Goal: Task Accomplishment & Management: Use online tool/utility

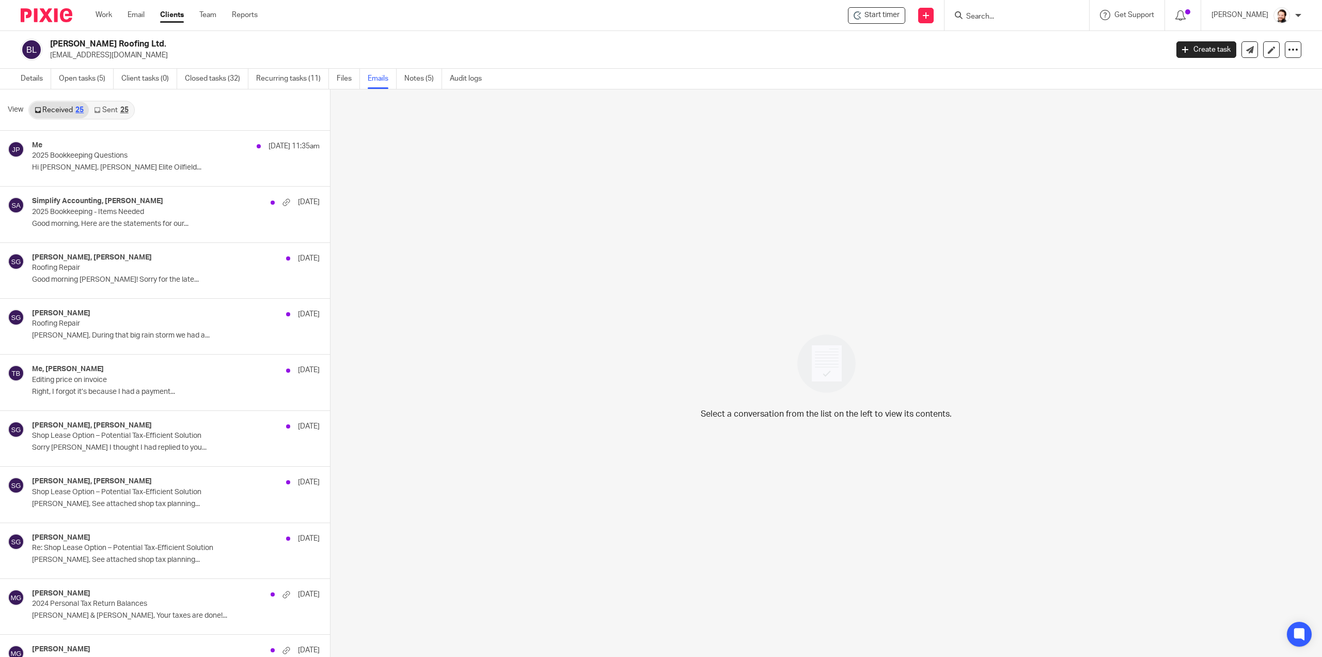
click at [115, 107] on link "Sent 25" at bounding box center [111, 110] width 44 height 17
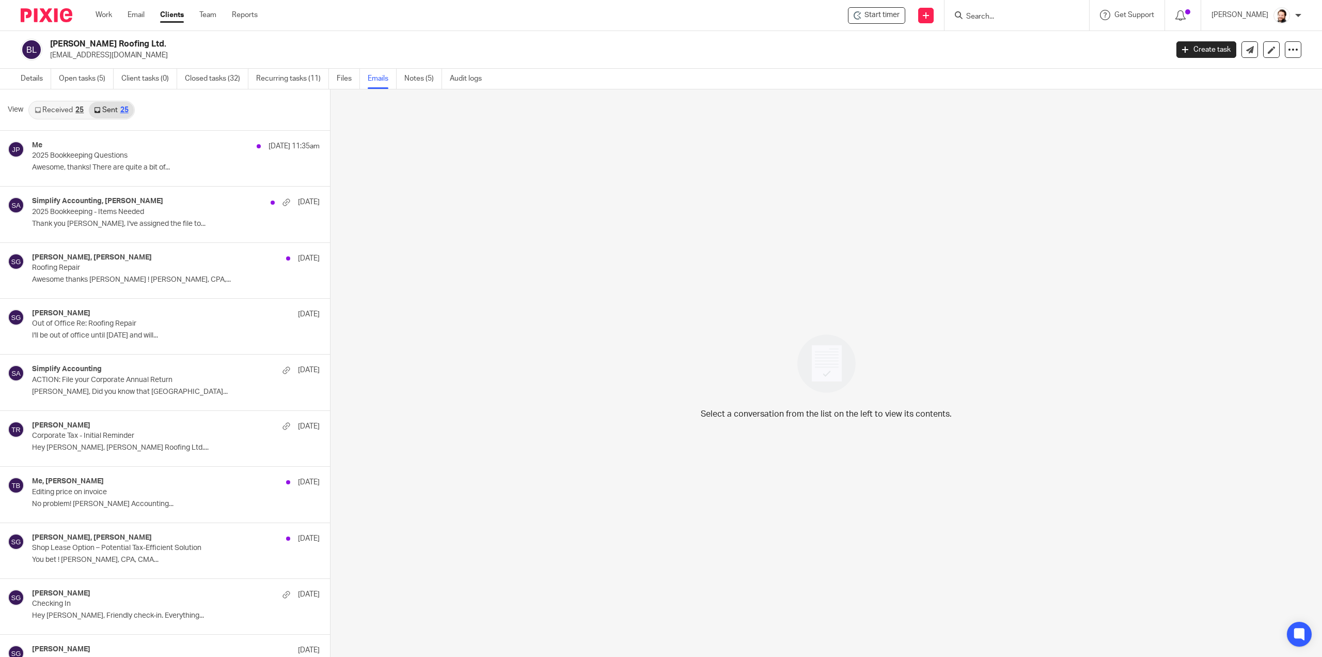
scroll to position [1, 0]
click at [96, 16] on link "Work" at bounding box center [104, 15] width 17 height 10
click at [100, 14] on link "Work" at bounding box center [104, 15] width 17 height 10
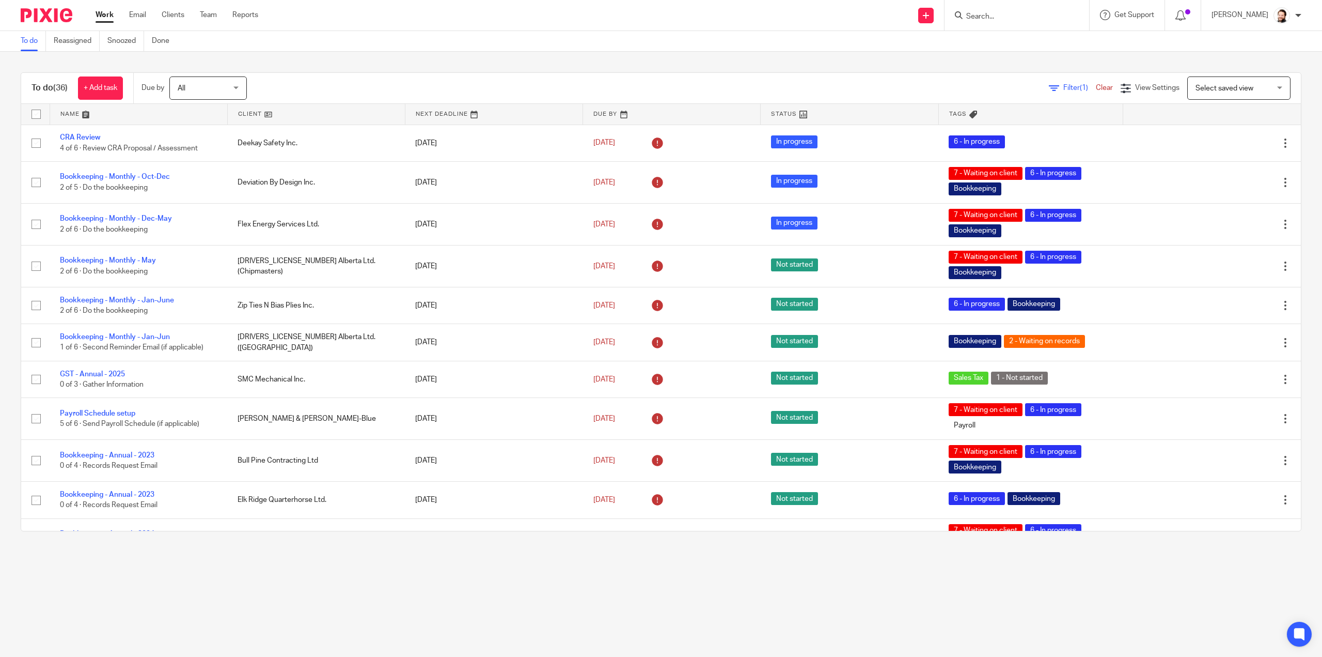
drag, startPoint x: 68, startPoint y: 87, endPoint x: 26, endPoint y: 90, distance: 42.0
click at [26, 90] on div "To do (36) + Add task" at bounding box center [77, 88] width 112 height 30
click at [66, 66] on div "To do (36) + Add task Due by All All Today Tomorrow This week Next week This mo…" at bounding box center [661, 302] width 1322 height 500
drag, startPoint x: 49, startPoint y: 76, endPoint x: 39, endPoint y: 95, distance: 21.7
click at [40, 95] on div "To do (36) + Add task" at bounding box center [77, 88] width 112 height 30
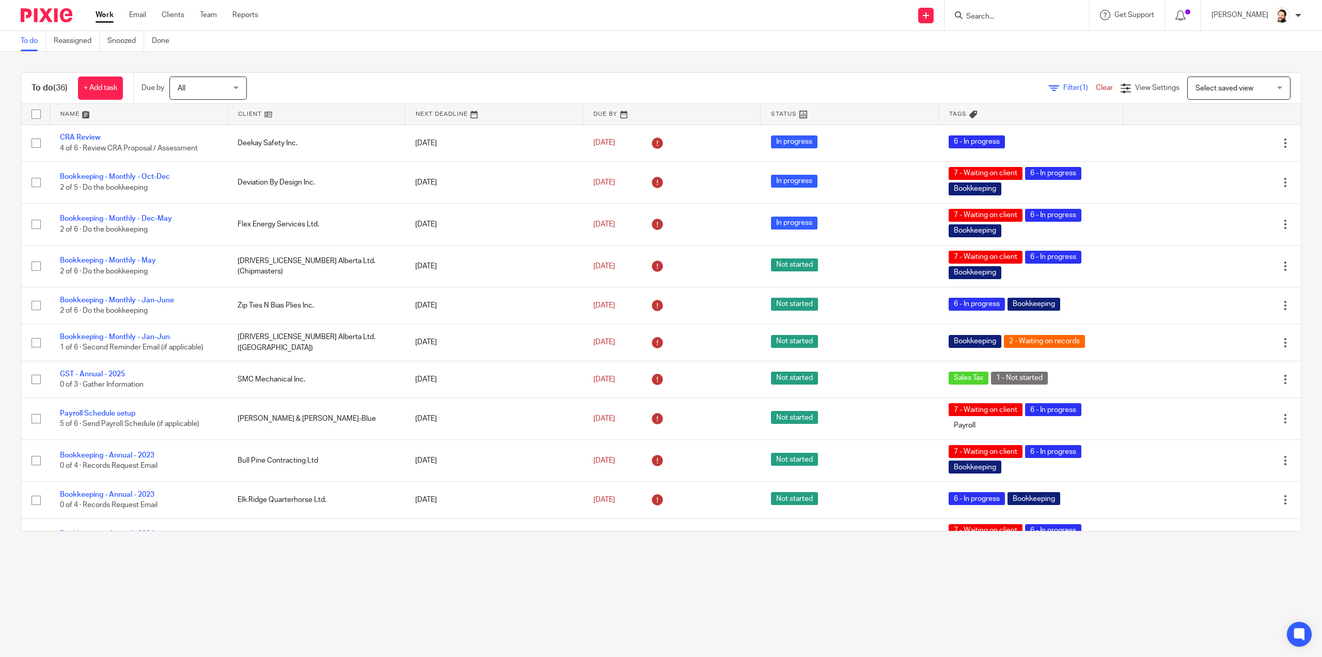
click at [38, 80] on div "To do (36) + Add task" at bounding box center [77, 88] width 112 height 30
drag, startPoint x: 25, startPoint y: 86, endPoint x: 350, endPoint y: 82, distance: 325.5
click at [350, 82] on div "To do (36) + Add task Due by All All Today Tomorrow This week Next week This mo…" at bounding box center [661, 88] width 1280 height 31
click at [351, 82] on div "Filter (1) Clear View Settings View Settings (1) Filters Clear Save Manage save…" at bounding box center [783, 87] width 1036 height 23
click at [354, 70] on div "To do (36) + Add task Due by All All Today Tomorrow This week Next week This mo…" at bounding box center [661, 302] width 1322 height 500
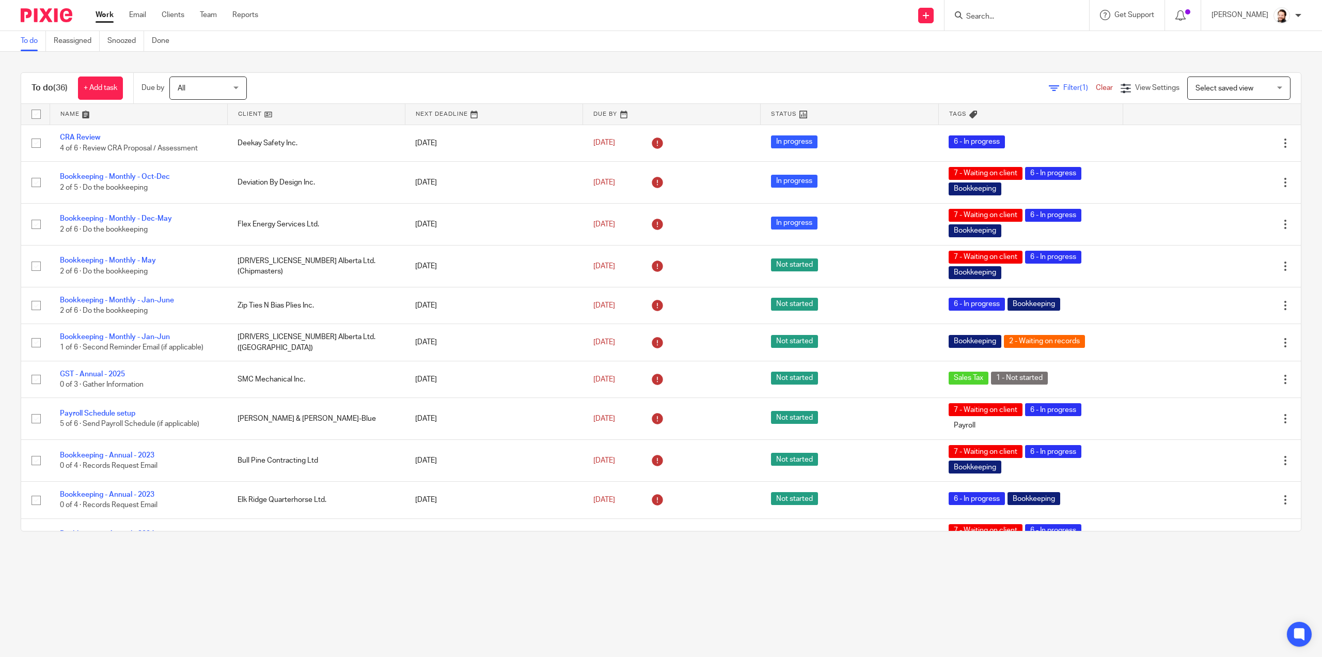
click at [154, 63] on div "To do (36) + Add task Due by All All Today Tomorrow This week Next week This mo…" at bounding box center [661, 302] width 1322 height 500
click at [245, 113] on link at bounding box center [316, 114] width 177 height 21
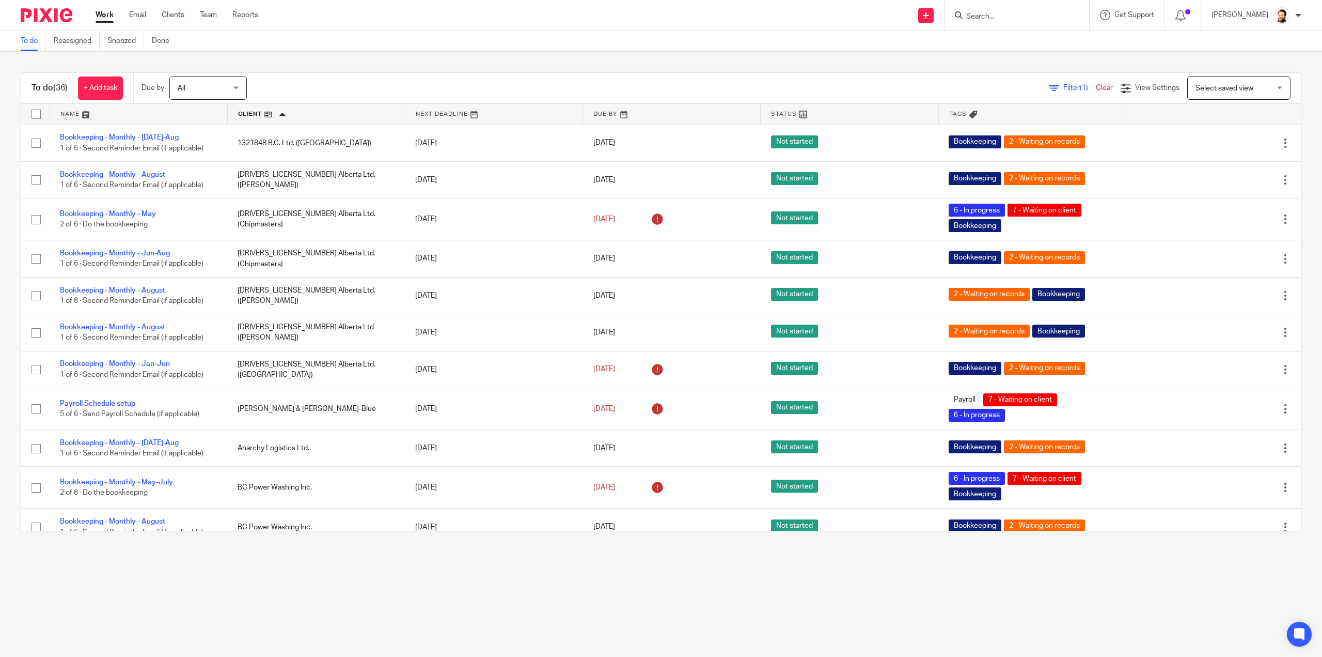
click at [1064, 88] on span "Filter (1)" at bounding box center [1080, 87] width 33 height 7
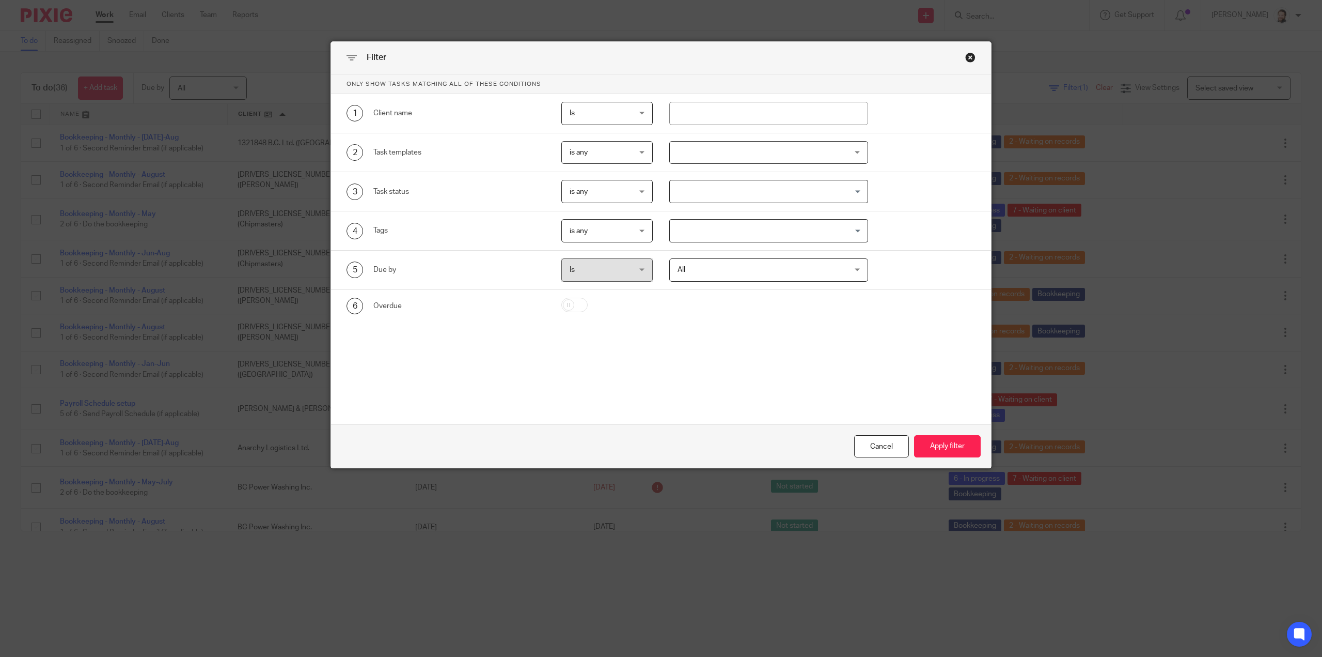
drag, startPoint x: 619, startPoint y: 152, endPoint x: 614, endPoint y: 167, distance: 15.5
click at [619, 152] on span "is any" at bounding box center [603, 153] width 66 height 22
click at [598, 195] on li "is none" at bounding box center [603, 194] width 90 height 21
click at [690, 141] on div at bounding box center [768, 152] width 199 height 23
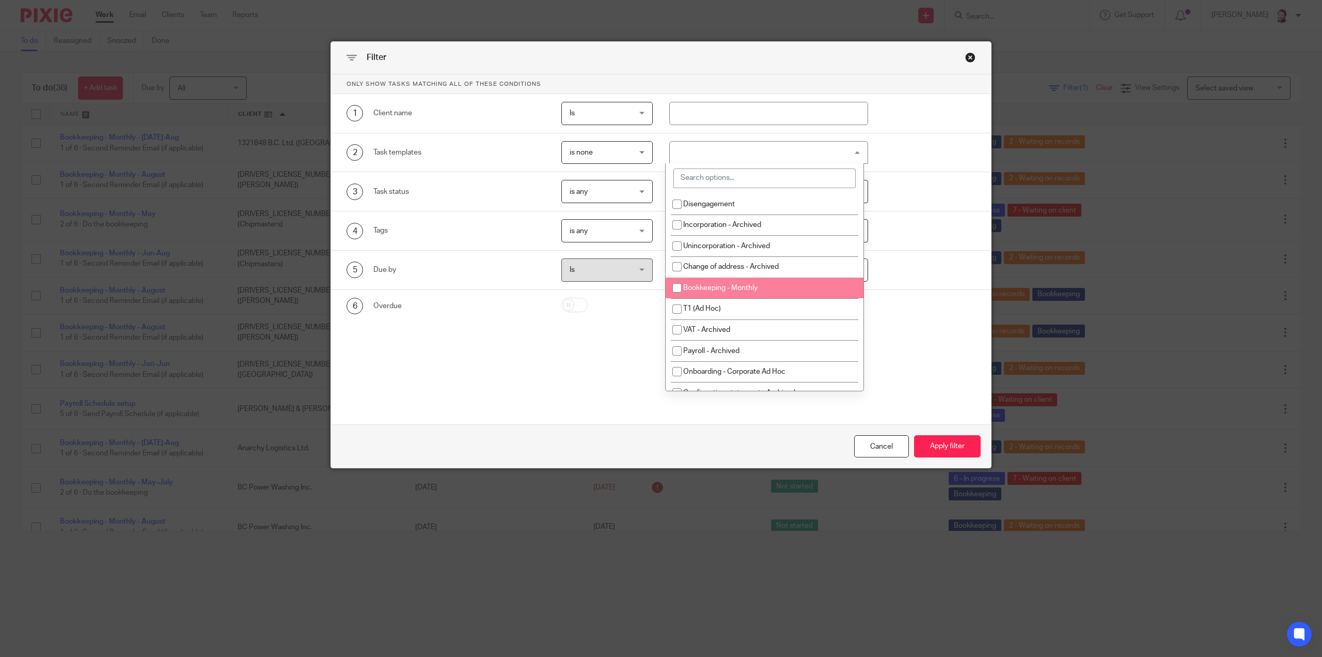
click at [702, 282] on li "Bookkeeping - Monthly" at bounding box center [765, 287] width 198 height 21
checkbox input "true"
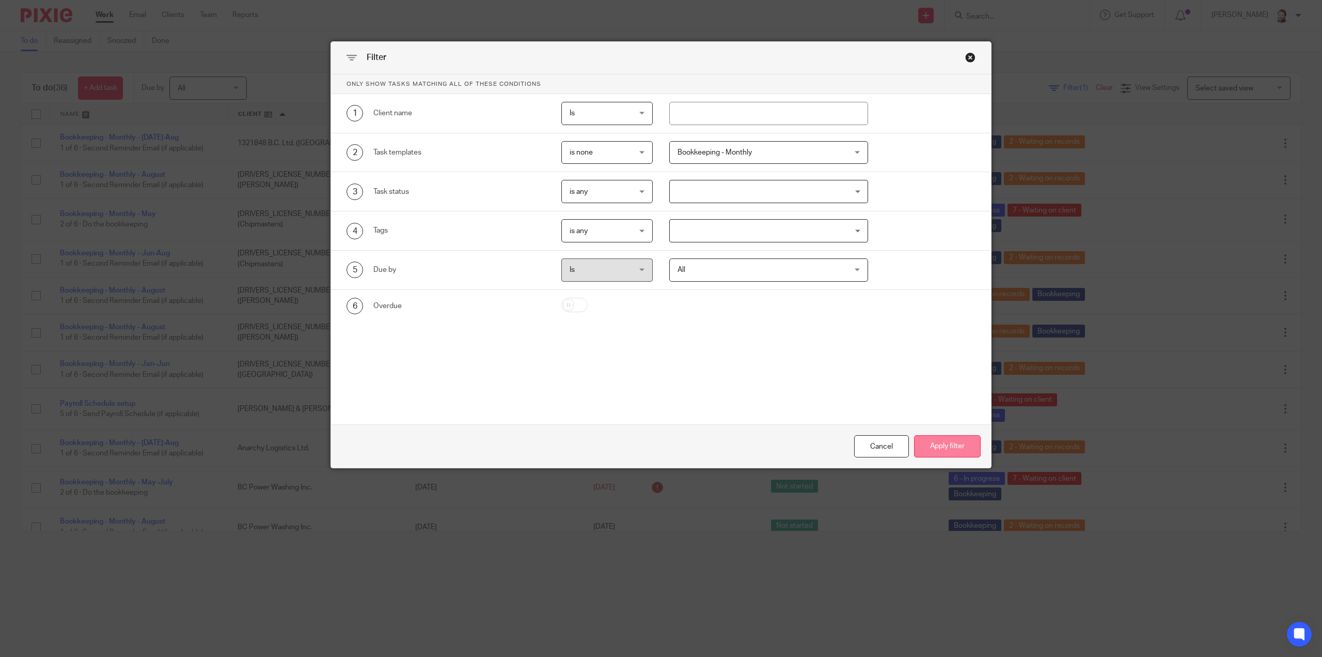
click at [944, 445] on button "Apply filter" at bounding box center [947, 446] width 67 height 22
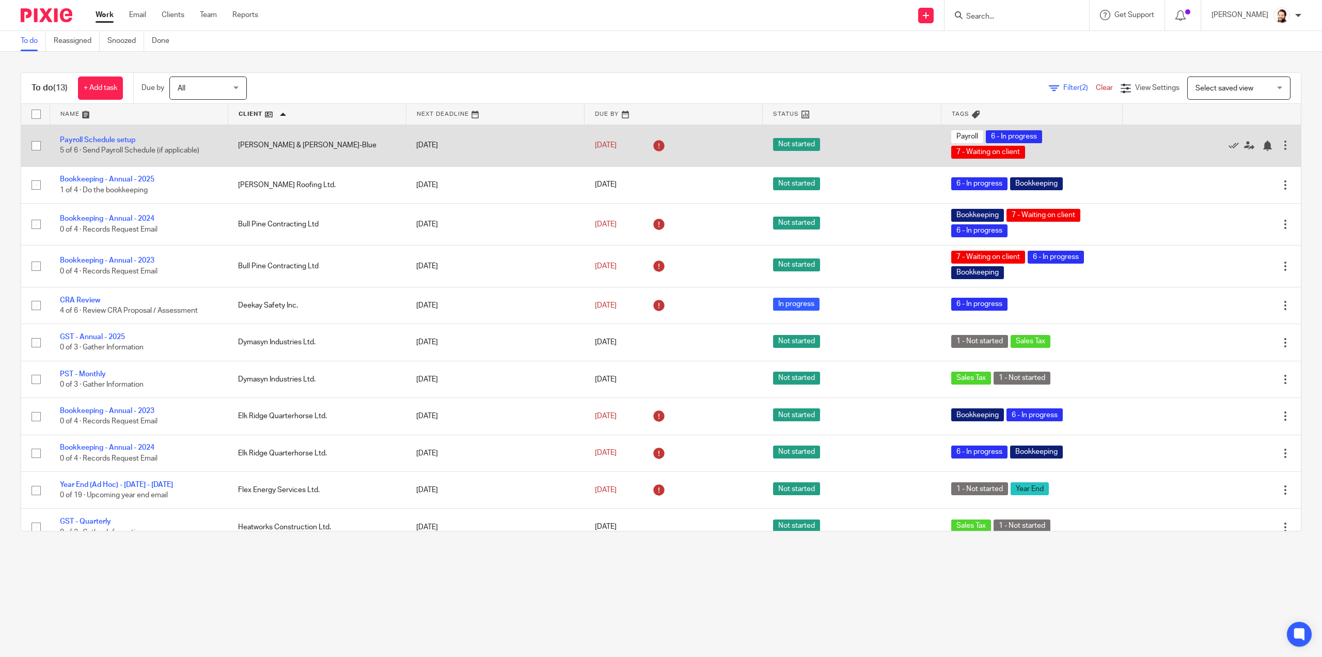
drag, startPoint x: 82, startPoint y: 134, endPoint x: 89, endPoint y: 128, distance: 9.6
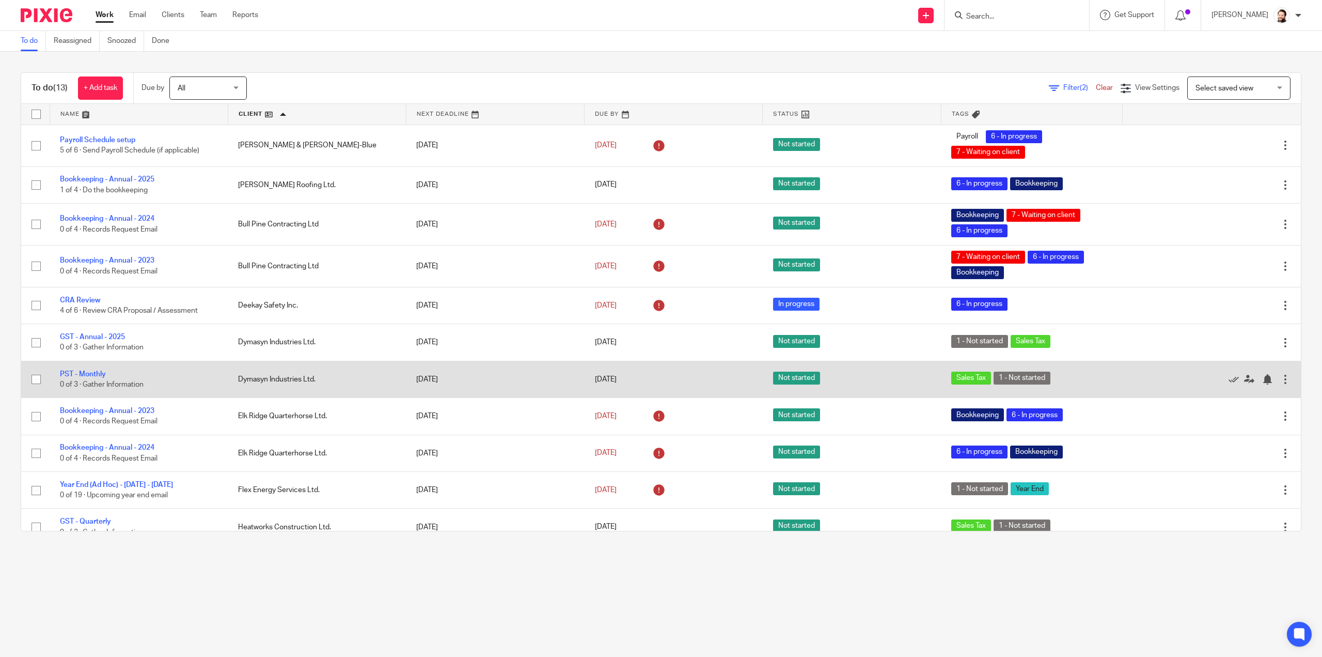
scroll to position [86, 0]
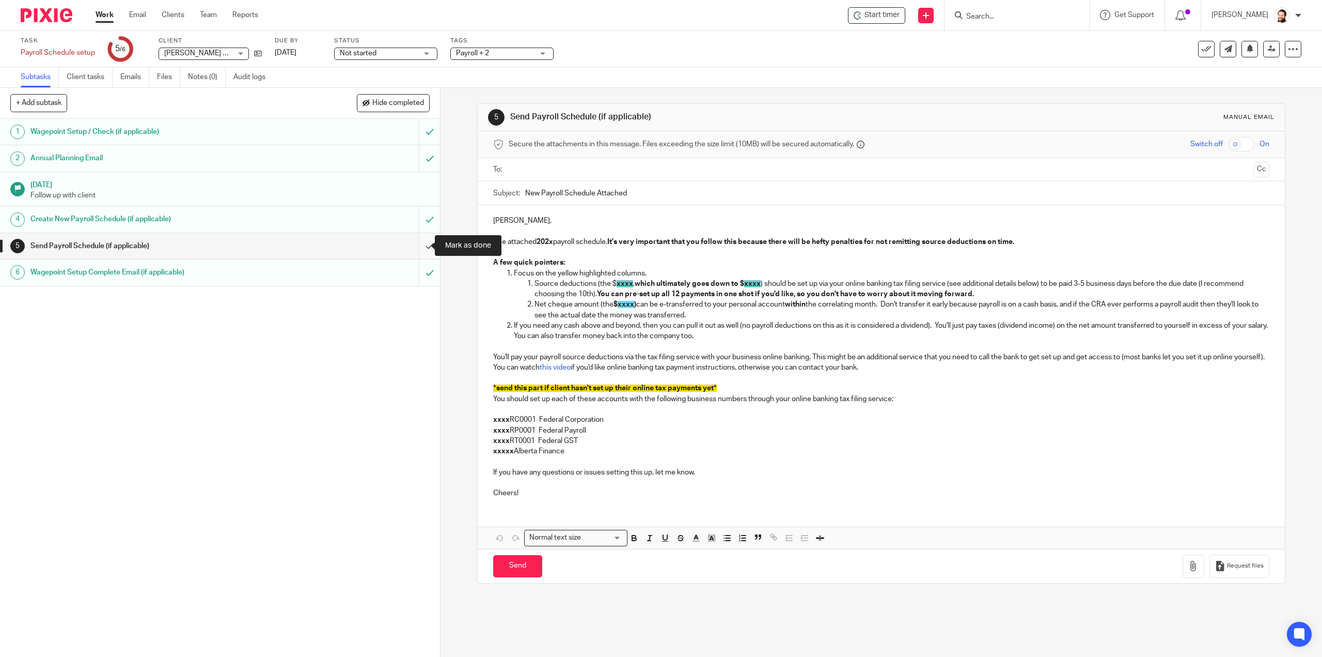
click at [416, 243] on input "submit" at bounding box center [220, 246] width 440 height 26
